Goal: Task Accomplishment & Management: Complete application form

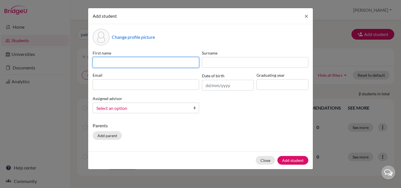
click at [194, 62] on input at bounding box center [146, 62] width 106 height 11
type input "[PERSON_NAME]"
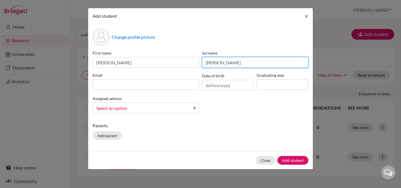
type input "[PERSON_NAME]"
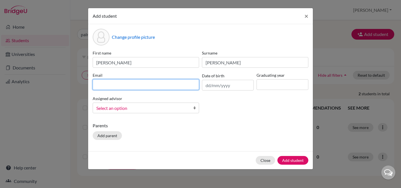
click at [149, 86] on input at bounding box center [146, 84] width 106 height 11
paste input "[PERSON_NAME][EMAIL_ADDRESS][DOMAIN_NAME]"
type input "[PERSON_NAME][EMAIL_ADDRESS][DOMAIN_NAME]"
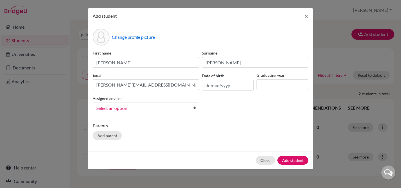
click at [143, 106] on span "Select an option" at bounding box center [142, 108] width 92 height 7
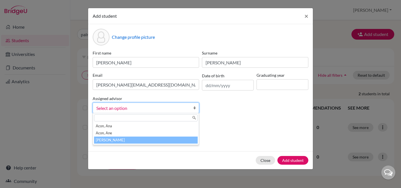
click at [98, 143] on li "[PERSON_NAME]" at bounding box center [146, 140] width 104 height 7
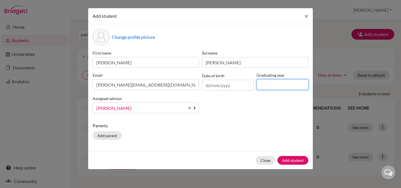
click at [263, 85] on input at bounding box center [282, 84] width 52 height 11
type input "2028"
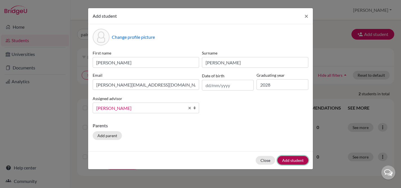
click at [291, 162] on button "Add student" at bounding box center [292, 160] width 31 height 9
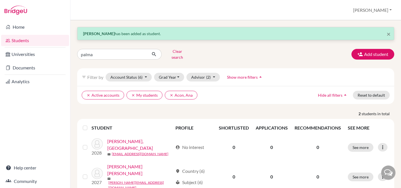
scroll to position [8, 0]
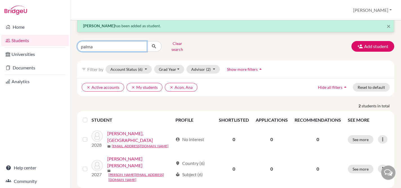
click at [127, 42] on input "palma" at bounding box center [112, 46] width 70 height 11
type input "p"
click at [147, 41] on button "submit" at bounding box center [154, 46] width 15 height 11
click at [179, 46] on button "Clear search" at bounding box center [177, 46] width 31 height 15
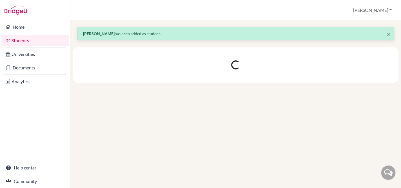
scroll to position [0, 0]
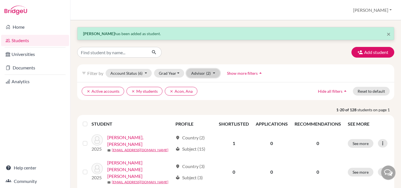
click at [206, 73] on span "(2)" at bounding box center [208, 73] width 5 height 5
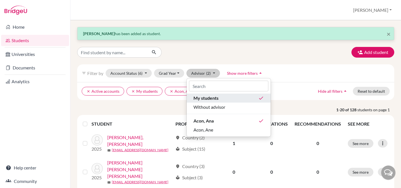
click at [200, 99] on span "My students" at bounding box center [205, 98] width 25 height 7
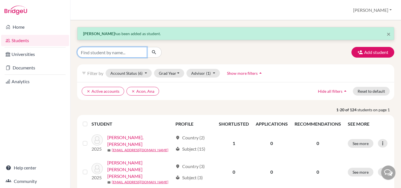
click at [127, 53] on input "Find student by name..." at bounding box center [112, 52] width 70 height 11
type input "[PERSON_NAME]"
click at [156, 53] on icon "submit" at bounding box center [154, 53] width 6 height 6
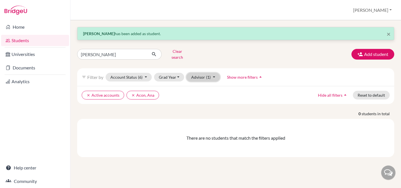
click at [198, 75] on button "Advisor (1)" at bounding box center [202, 77] width 33 height 9
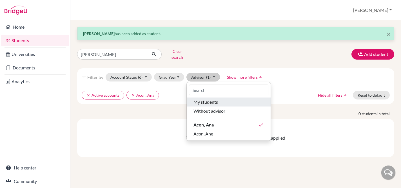
click at [205, 99] on span "My students" at bounding box center [205, 102] width 24 height 7
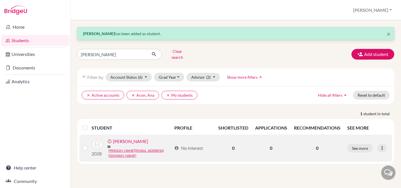
click at [89, 145] on label at bounding box center [89, 145] width 0 height 0
click at [0, 0] on input "checkbox" at bounding box center [0, 0] width 0 height 0
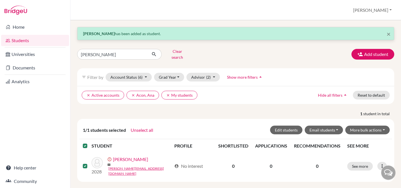
scroll to position [1, 0]
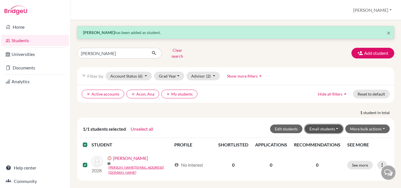
click at [338, 125] on button "Email students" at bounding box center [323, 129] width 39 height 9
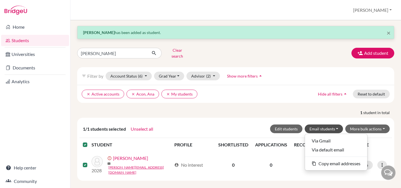
click at [299, 90] on ul "clear Active accounts clear [PERSON_NAME] clear My students" at bounding box center [197, 94] width 231 height 9
